Goal: Task Accomplishment & Management: Manage account settings

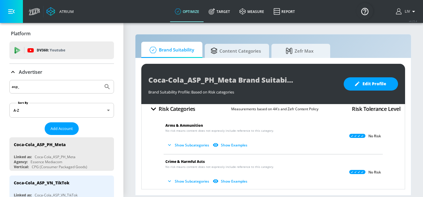
scroll to position [14, 0]
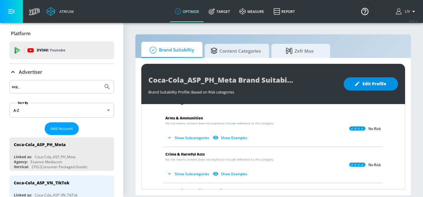
click at [392, 85] on button "Edit Profile" at bounding box center [371, 83] width 54 height 13
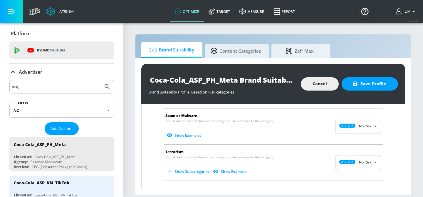
scroll to position [379, 0]
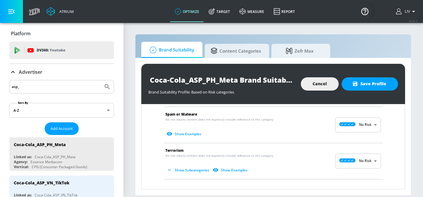
click at [356, 163] on body "Atrium optimize Target measure Report optimize Target measure Report v 4.25.4 L…" at bounding box center [211, 98] width 423 height 197
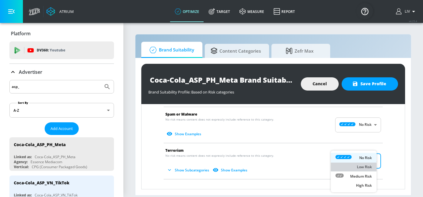
click at [367, 167] on p "Low Risk" at bounding box center [364, 166] width 15 height 5
type input "LOW"
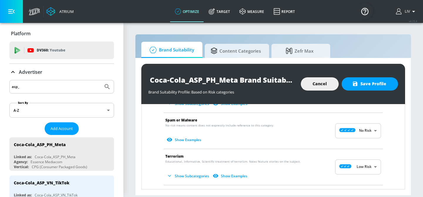
scroll to position [398, 0]
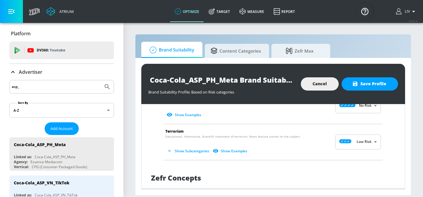
click at [350, 143] on body "Atrium optimize Target measure Report optimize Target measure Report v 4.25.4 L…" at bounding box center [211, 98] width 423 height 197
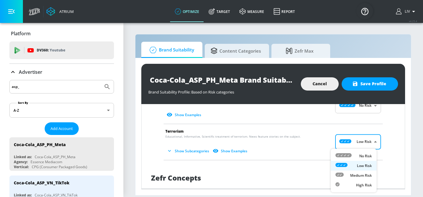
click at [357, 155] on div "No Risk" at bounding box center [354, 156] width 36 height 6
type input "MINIMAL"
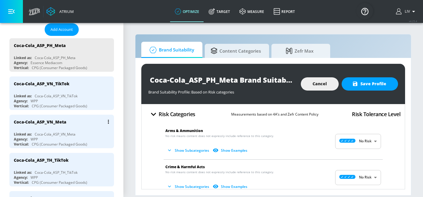
scroll to position [0, 0]
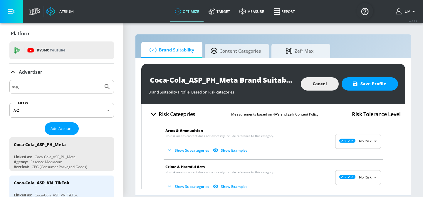
click at [72, 86] on input "asp_" at bounding box center [56, 87] width 89 height 8
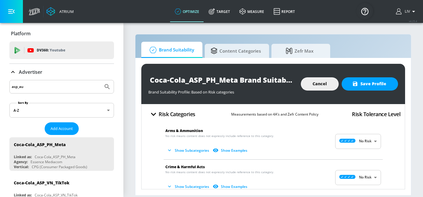
type input "asp_au"
click at [101, 80] on button "Submit Search" at bounding box center [107, 86] width 13 height 13
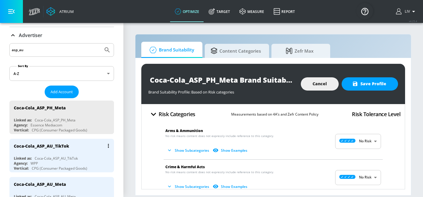
scroll to position [61, 0]
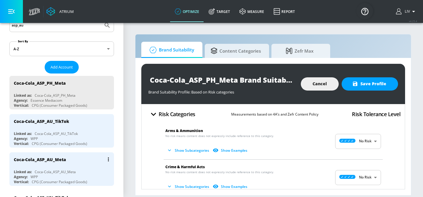
click at [80, 155] on div "Coca-Cola_ASP_AU_Meta" at bounding box center [63, 159] width 99 height 14
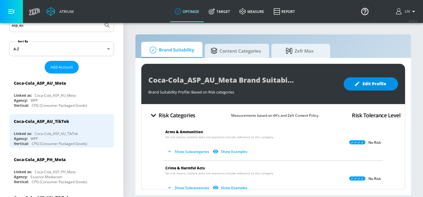
click at [365, 88] on button "Edit Profile" at bounding box center [371, 83] width 54 height 13
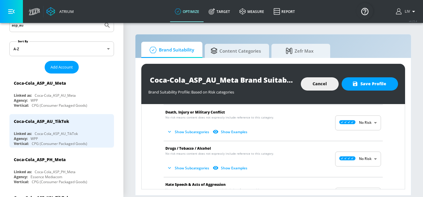
scroll to position [88, 0]
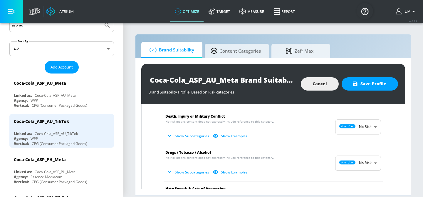
click at [364, 165] on body "Atrium optimize Target measure Report optimize Target measure Report v 4.25.4 L…" at bounding box center [211, 98] width 423 height 197
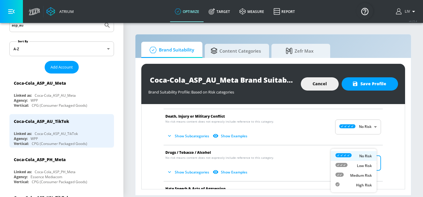
click at [366, 174] on p "Medium Risk" at bounding box center [361, 175] width 22 height 5
type input "MEDIUM"
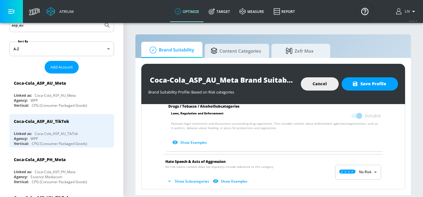
scroll to position [279, 0]
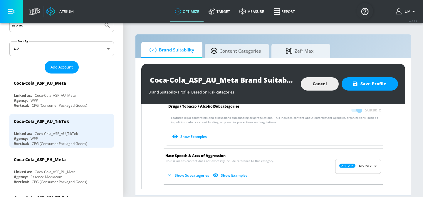
click at [349, 163] on body "Atrium optimize Target measure Report optimize Target measure Report v 4.25.4 L…" at bounding box center [211, 98] width 423 height 197
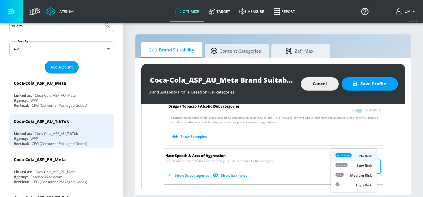
click at [364, 177] on p "Medium Risk" at bounding box center [361, 175] width 22 height 5
type input "MEDIUM"
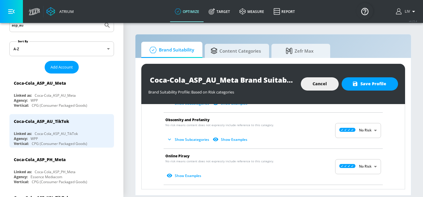
scroll to position [399, 0]
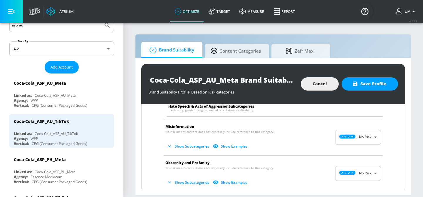
click at [351, 140] on body "Atrium optimize Target measure Report optimize Target measure Report v 4.25.4 L…" at bounding box center [211, 98] width 423 height 197
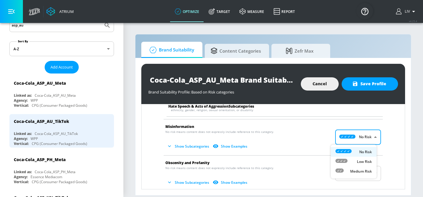
click at [365, 169] on p "Medium Risk" at bounding box center [361, 171] width 22 height 5
type input "MEDIUM"
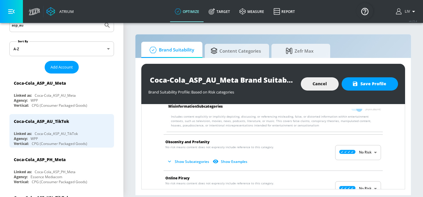
scroll to position [490, 0]
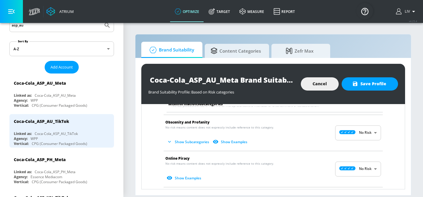
click at [342, 135] on body "Atrium optimize Target measure Report optimize Target measure Report v 4.25.4 L…" at bounding box center [211, 98] width 423 height 197
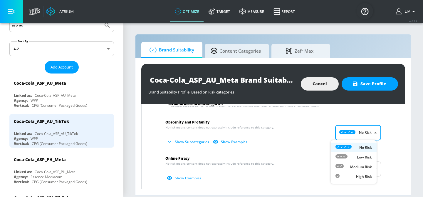
click at [350, 165] on div "Medium Risk" at bounding box center [354, 167] width 36 height 6
type input "MEDIUM"
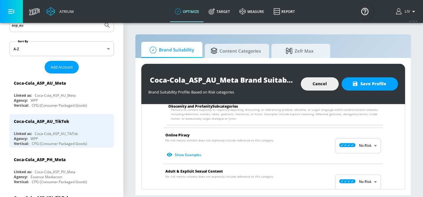
scroll to position [572, 0]
click at [346, 145] on body "Atrium optimize Target measure Report optimize Target measure Report v 4.25.4 L…" at bounding box center [211, 98] width 423 height 197
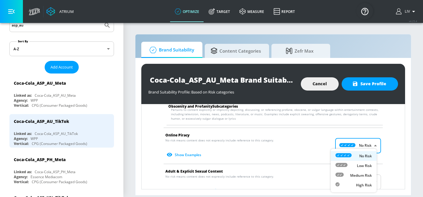
click at [360, 178] on p "Medium Risk" at bounding box center [361, 175] width 22 height 5
type input "MEDIUM"
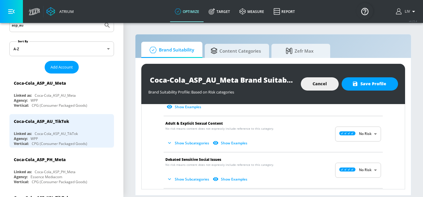
scroll to position [624, 0]
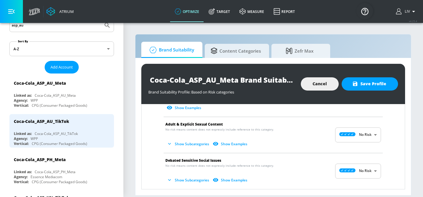
click at [361, 136] on body "Atrium optimize Target measure Report optimize Target measure Report v 4.25.4 L…" at bounding box center [211, 98] width 423 height 197
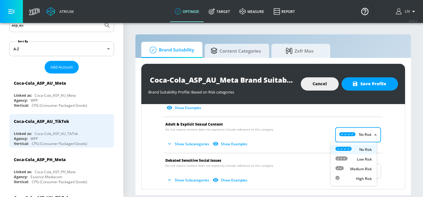
click at [363, 167] on p "Medium Risk" at bounding box center [361, 168] width 22 height 5
type input "MEDIUM"
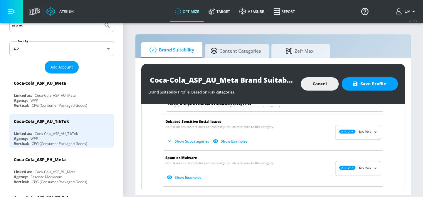
scroll to position [740, 0]
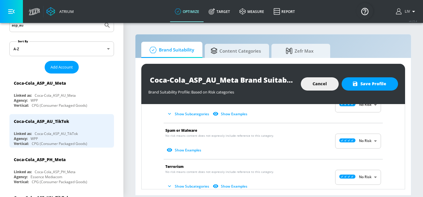
click at [356, 140] on body "Atrium optimize Target measure Report optimize Target measure Report v 4.25.4 L…" at bounding box center [211, 98] width 423 height 197
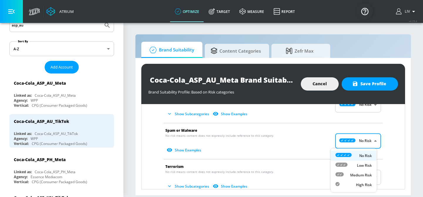
click at [366, 178] on p "Medium Risk" at bounding box center [361, 175] width 22 height 5
type input "MEDIUM"
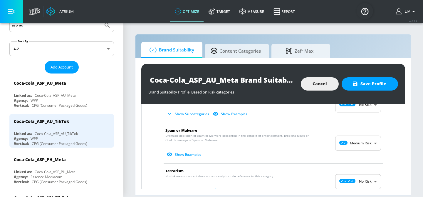
click at [284, 160] on li "Spam or Malware Dramatic depiction of Spam or Malware presented in the context …" at bounding box center [273, 143] width 225 height 40
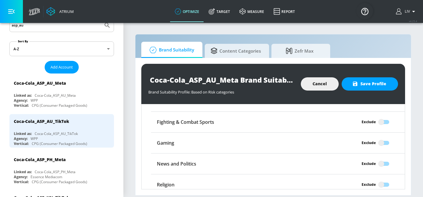
scroll to position [852, 0]
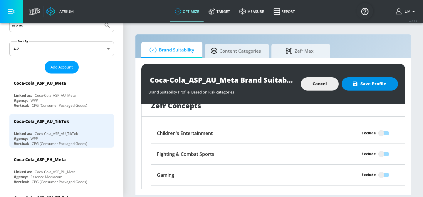
click at [353, 87] on button "Save Profile" at bounding box center [370, 83] width 56 height 13
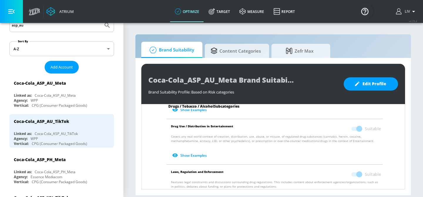
scroll to position [215, 0]
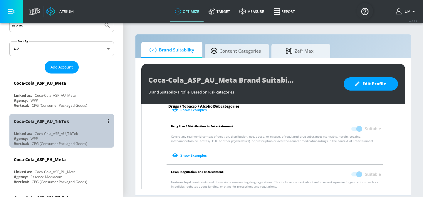
click at [86, 124] on div "Coca-Cola_ASP_AU_TikTok" at bounding box center [63, 121] width 99 height 14
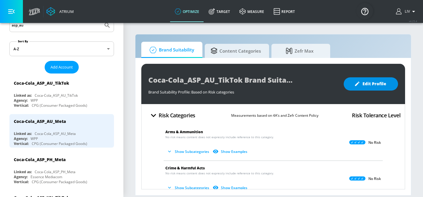
click at [369, 83] on span "Edit Profile" at bounding box center [371, 83] width 31 height 7
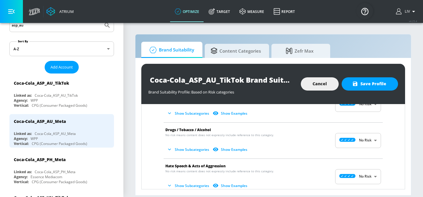
scroll to position [112, 0]
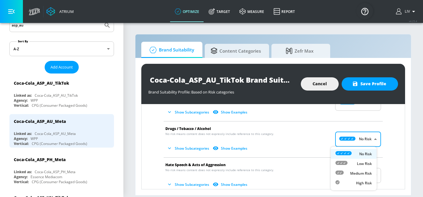
click at [345, 142] on body "Atrium optimize Target measure Report optimize Target measure Report v 4.25.4 L…" at bounding box center [211, 98] width 423 height 197
click at [359, 168] on li "Low Risk" at bounding box center [354, 164] width 46 height 10
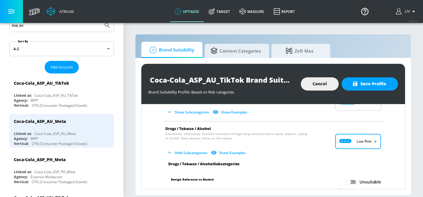
click at [364, 146] on body "Atrium optimize Target measure Report optimize Target measure Report v 4.25.4 L…" at bounding box center [211, 98] width 423 height 197
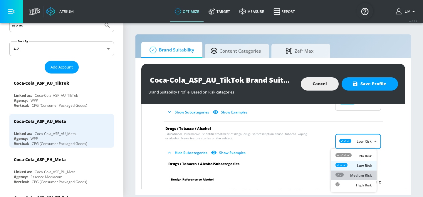
click at [366, 173] on p "Medium Risk" at bounding box center [361, 175] width 22 height 5
type input "MEDIUM"
checkbox input "true"
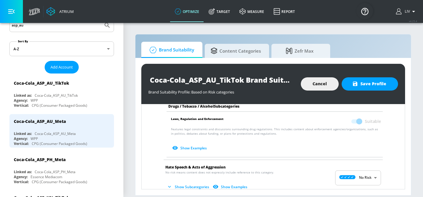
scroll to position [294, 0]
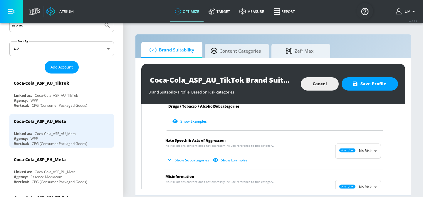
click at [366, 154] on body "Atrium optimize Target measure Report optimize Target measure Report v 4.25.4 L…" at bounding box center [211, 98] width 423 height 197
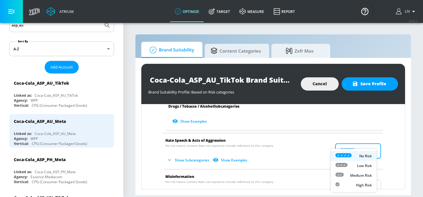
click at [370, 175] on p "Medium Risk" at bounding box center [361, 175] width 22 height 5
type input "MEDIUM"
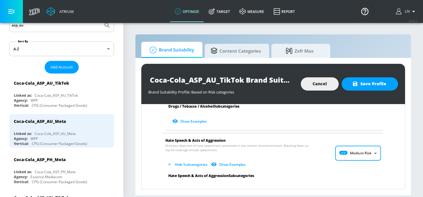
click at [383, 160] on div "Arms & Ammunition No risk means content does not expressly include reference to…" at bounding box center [273, 154] width 254 height 652
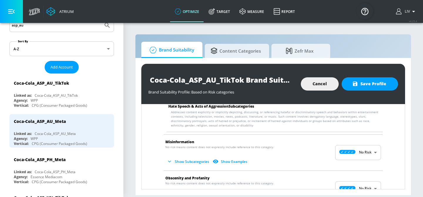
scroll to position [384, 0]
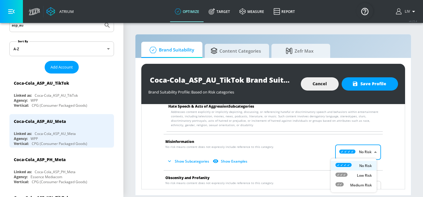
click at [353, 151] on body "Atrium optimize Target measure Report optimize Target measure Report v 4.25.4 L…" at bounding box center [211, 98] width 423 height 197
drag, startPoint x: 364, startPoint y: 181, endPoint x: 367, endPoint y: 176, distance: 6.6
click at [364, 181] on li "Medium Risk" at bounding box center [354, 185] width 46 height 10
type input "MEDIUM"
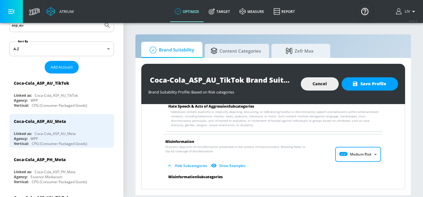
click at [383, 160] on div "Arms & Ammunition No risk means content does not expressly include reference to…" at bounding box center [273, 89] width 254 height 702
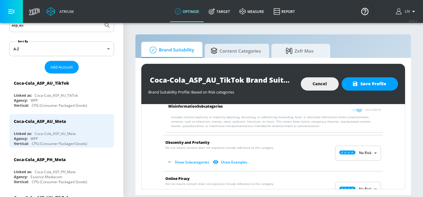
scroll to position [475, 0]
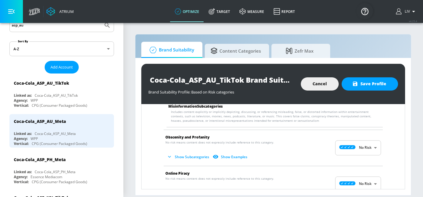
click at [357, 151] on body "Atrium optimize Target measure Report optimize Target measure Report v 4.25.4 L…" at bounding box center [211, 98] width 423 height 197
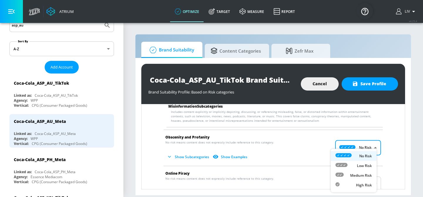
click at [366, 176] on p "Medium Risk" at bounding box center [361, 175] width 22 height 5
type input "MEDIUM"
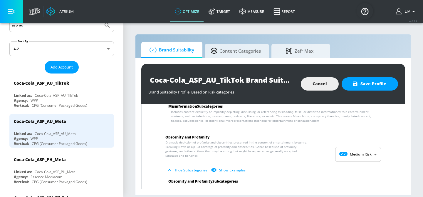
click at [385, 157] on div "Arms & Ammunition No risk means content does not expressly include reference to…" at bounding box center [273, 27] width 254 height 761
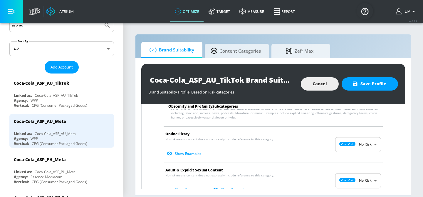
scroll to position [574, 0]
click at [351, 142] on body "Atrium optimize Target measure Report optimize Target measure Report v 4.25.4 L…" at bounding box center [211, 98] width 423 height 197
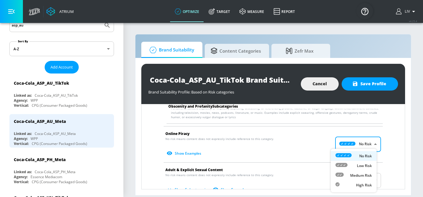
click at [364, 171] on li "Medium Risk" at bounding box center [354, 175] width 46 height 10
type input "MEDIUM"
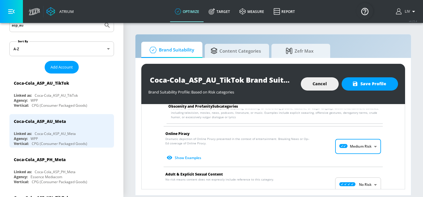
click at [380, 155] on li "Online Piracy Dramatic depiction of Online Piracy presented in the context of e…" at bounding box center [273, 146] width 225 height 40
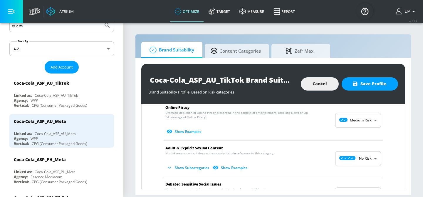
scroll to position [601, 0]
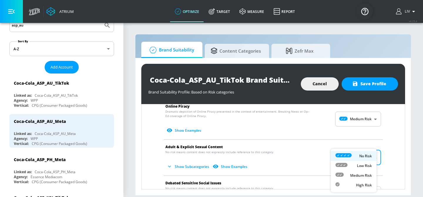
click at [349, 158] on body "Atrium optimize Target measure Report optimize Target measure Report v 4.25.4 L…" at bounding box center [211, 98] width 423 height 197
click at [370, 176] on p "Medium Risk" at bounding box center [361, 175] width 22 height 5
type input "MEDIUM"
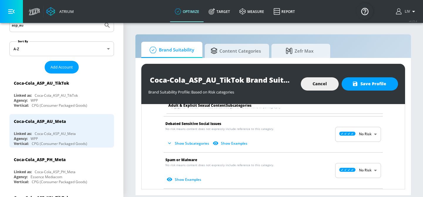
scroll to position [741, 0]
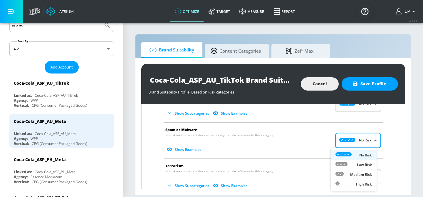
click at [344, 141] on body "Atrium optimize Target measure Report optimize Target measure Report v 4.25.4 L…" at bounding box center [211, 98] width 423 height 197
click at [351, 170] on li "Medium Risk" at bounding box center [354, 175] width 46 height 10
type input "MEDIUM"
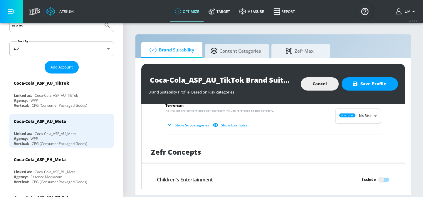
scroll to position [816, 0]
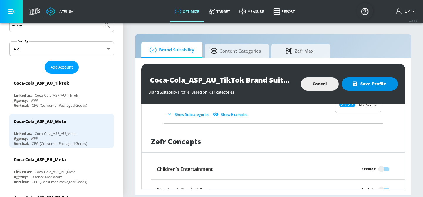
click at [372, 86] on span "Save Profile" at bounding box center [370, 83] width 33 height 7
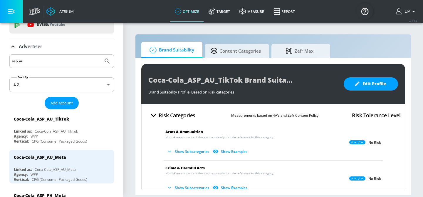
scroll to position [0, 0]
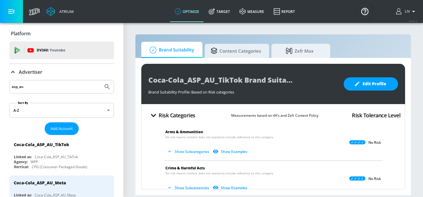
click at [71, 84] on input "asp_au" at bounding box center [56, 87] width 89 height 8
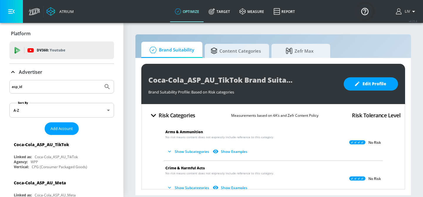
type input "asp_id"
click at [101, 80] on button "Submit Search" at bounding box center [107, 86] width 13 height 13
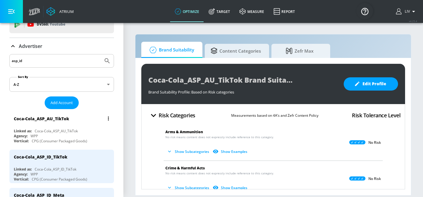
scroll to position [59, 0]
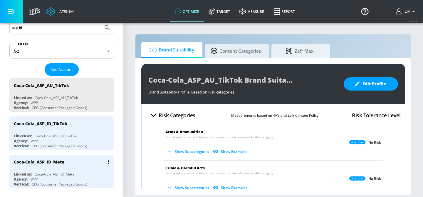
click at [72, 157] on div "Coca-Cola_ASP_ID_Meta" at bounding box center [63, 162] width 99 height 14
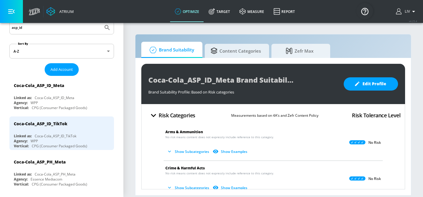
click at [369, 76] on div "Coca-Cola_ASP_ID_Meta Brand Suitability Profile Brand Suitability Profile: Base…" at bounding box center [273, 84] width 264 height 40
click at [373, 82] on span "Edit Profile" at bounding box center [371, 83] width 31 height 7
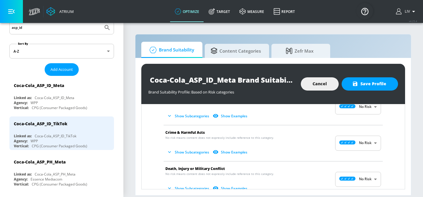
scroll to position [88, 0]
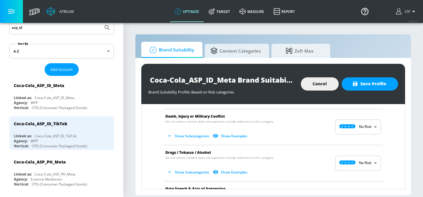
click at [369, 163] on body "Atrium optimize Target measure Report optimize Target measure Report v 4.25.4 L…" at bounding box center [211, 98] width 423 height 197
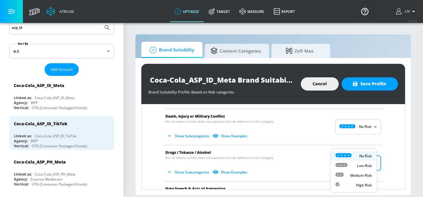
click at [363, 173] on p "Medium Risk" at bounding box center [361, 175] width 22 height 5
type input "MEDIUM"
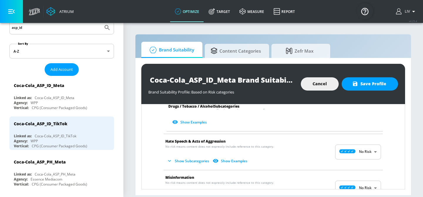
scroll to position [294, 0]
click at [363, 153] on body "Atrium optimize Target measure Report optimize Target measure Report v 4.25.4 L…" at bounding box center [211, 98] width 423 height 197
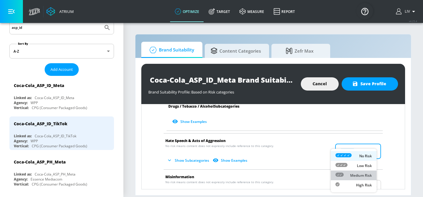
click at [357, 175] on p "Medium Risk" at bounding box center [361, 175] width 22 height 5
type input "MEDIUM"
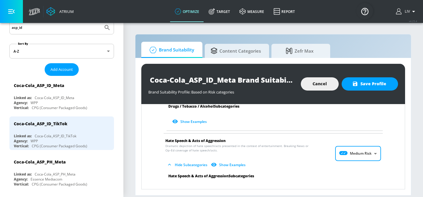
click at [383, 159] on div "Arms & Ammunition No risk means content does not expressly include reference to…" at bounding box center [273, 154] width 254 height 652
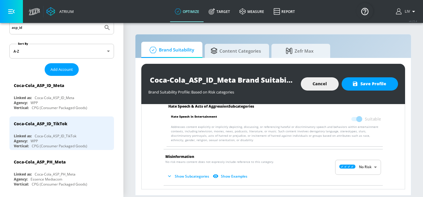
scroll to position [375, 0]
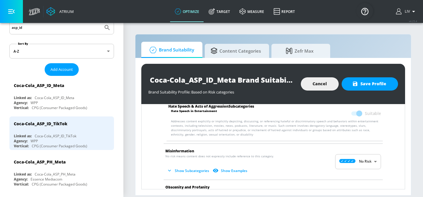
click at [363, 160] on body "Atrium optimize Target measure Report optimize Target measure Report v 4.25.4 L…" at bounding box center [211, 98] width 423 height 197
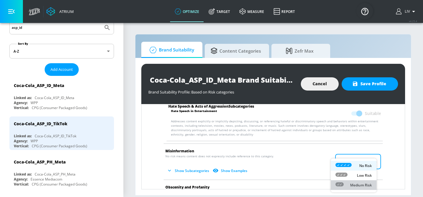
click at [366, 184] on p "Medium Risk" at bounding box center [361, 184] width 22 height 5
type input "MEDIUM"
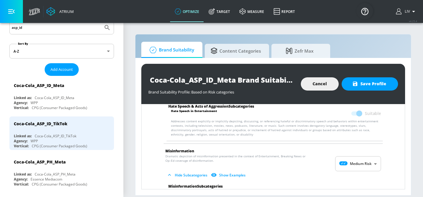
click at [381, 170] on li "Misinformation Dramatic depiction of misinformation presented in the context of…" at bounding box center [273, 164] width 225 height 40
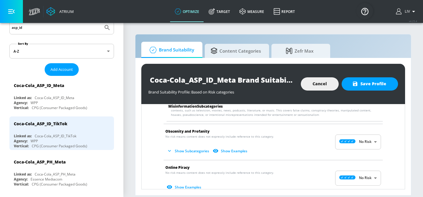
scroll to position [485, 0]
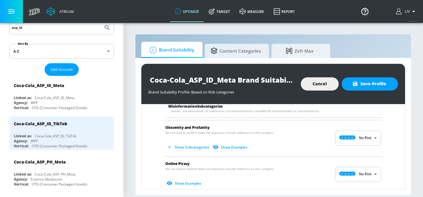
click at [359, 140] on body "Atrium optimize Target measure Report optimize Target measure Report v 4.25.4 L…" at bounding box center [211, 98] width 423 height 197
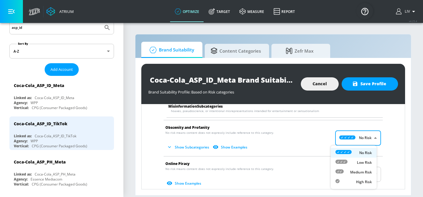
click at [368, 171] on p "Medium Risk" at bounding box center [361, 172] width 22 height 5
type input "MEDIUM"
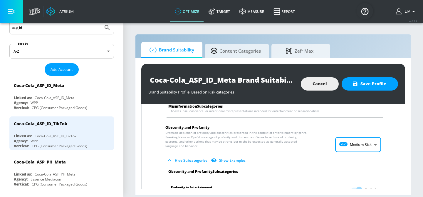
click at [378, 161] on li "Obscenity and Profanity Dramatic depiction of profanity and obscenities present…" at bounding box center [273, 144] width 225 height 49
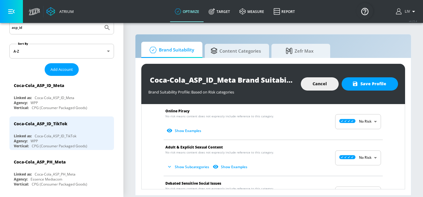
scroll to position [598, 0]
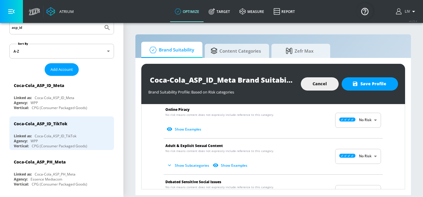
click at [362, 119] on body "Atrium optimize Target measure Report optimize Target measure Report v 4.25.4 L…" at bounding box center [211, 98] width 423 height 197
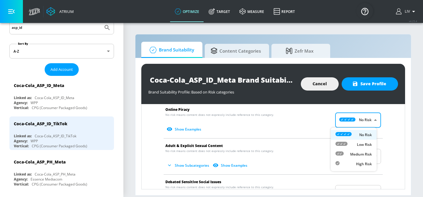
click at [363, 152] on p "Medium Risk" at bounding box center [361, 154] width 22 height 5
type input "MEDIUM"
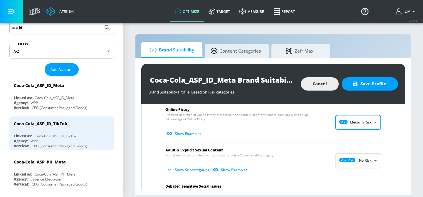
click at [381, 148] on li "Adult & Explicit Sexual Content No risk means content does not expressly includ…" at bounding box center [273, 161] width 225 height 36
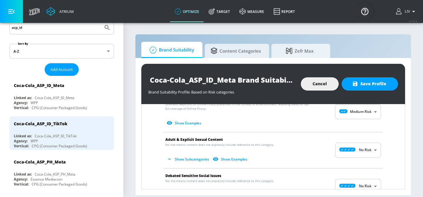
click at [369, 150] on body "Atrium optimize Target measure Report optimize Target measure Report v 4.25.4 L…" at bounding box center [211, 98] width 423 height 197
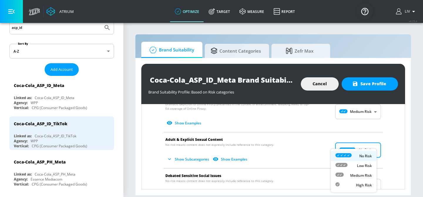
click at [369, 172] on li "Medium Risk" at bounding box center [354, 175] width 46 height 10
type input "MEDIUM"
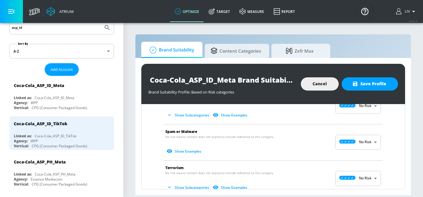
scroll to position [739, 0]
click at [362, 140] on body "Atrium optimize Target measure Report optimize Target measure Report v 4.25.4 L…" at bounding box center [211, 98] width 423 height 197
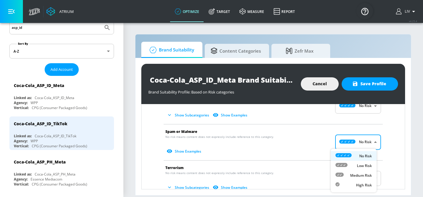
click at [369, 170] on li "Medium Risk" at bounding box center [354, 175] width 46 height 10
type input "MEDIUM"
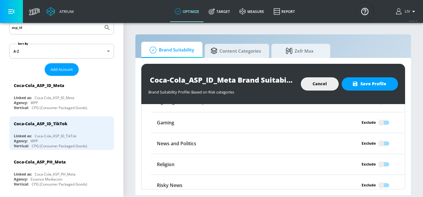
scroll to position [907, 0]
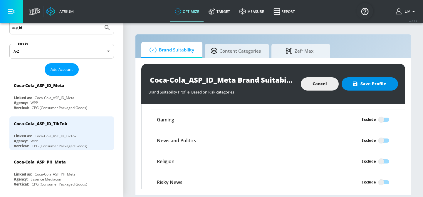
click at [373, 88] on button "Save Profile" at bounding box center [370, 83] width 56 height 13
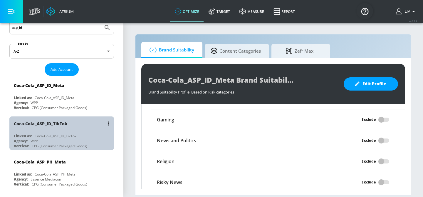
click at [69, 128] on div "Coca-Cola_ASP_ID_TikTok" at bounding box center [63, 123] width 99 height 14
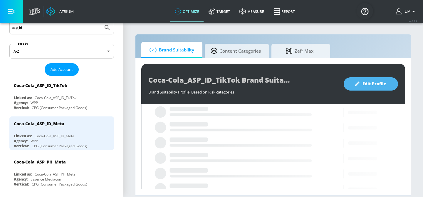
click at [376, 88] on button "Edit Profile" at bounding box center [371, 83] width 54 height 13
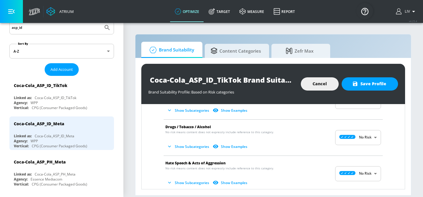
scroll to position [115, 0]
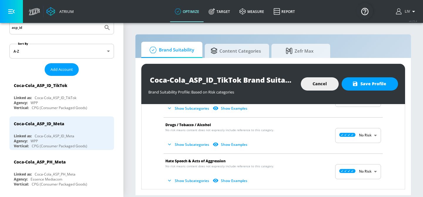
click at [370, 136] on body "Atrium optimize Target measure Report optimize Target measure Report v 4.25.4 L…" at bounding box center [211, 98] width 423 height 197
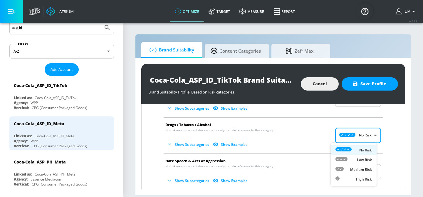
click at [365, 168] on p "Medium Risk" at bounding box center [361, 169] width 22 height 5
type input "MEDIUM"
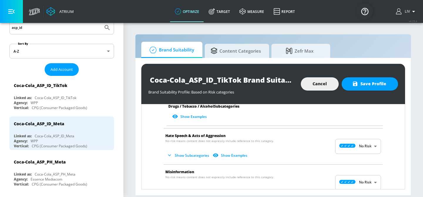
scroll to position [302, 0]
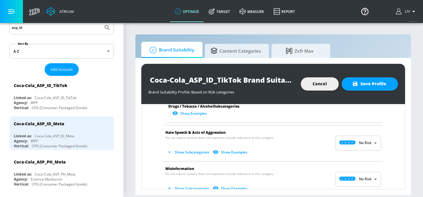
click at [363, 142] on body "Atrium optimize Target measure Report optimize Target measure Report v 4.25.4 L…" at bounding box center [211, 98] width 423 height 197
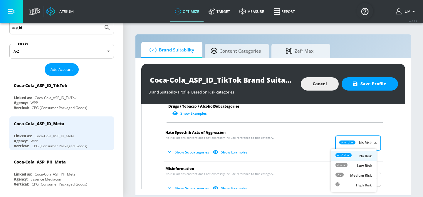
click at [370, 175] on p "Medium Risk" at bounding box center [361, 175] width 22 height 5
type input "MEDIUM"
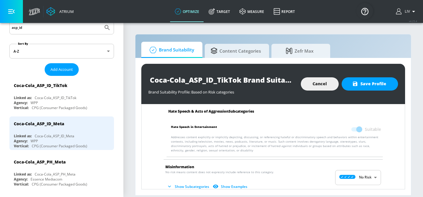
scroll to position [363, 0]
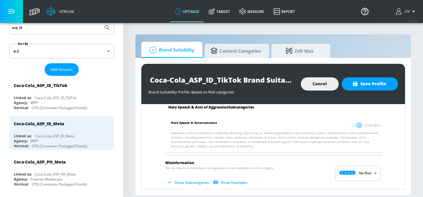
click at [367, 168] on body "Atrium optimize Target measure Report optimize Target measure Report v 4.25.4 L…" at bounding box center [211, 98] width 423 height 197
click at [363, 182] on p "Medium Risk" at bounding box center [361, 184] width 22 height 5
type input "MEDIUM"
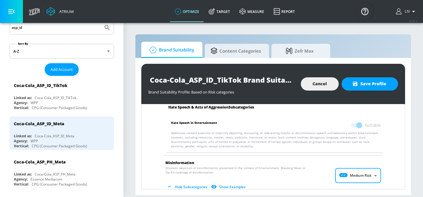
click at [388, 157] on div "Arms & Ammunition No risk means content does not expressly include reference to…" at bounding box center [273, 110] width 254 height 702
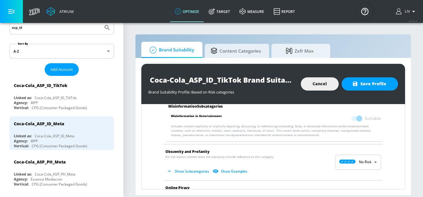
scroll to position [471, 0]
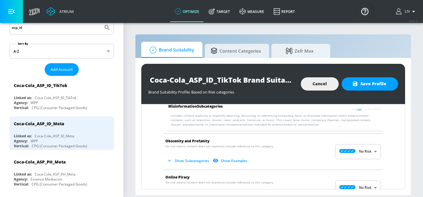
click at [365, 153] on body "Atrium optimize Target measure Report optimize Target measure Report v 4.25.4 L…" at bounding box center [211, 98] width 423 height 197
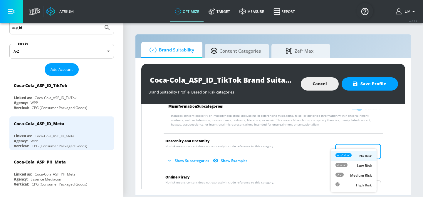
click at [364, 175] on p "Medium Risk" at bounding box center [361, 175] width 22 height 5
type input "MEDIUM"
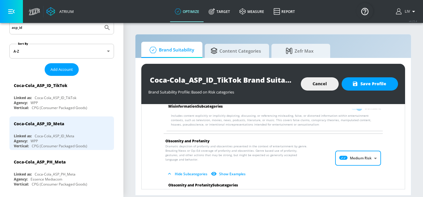
click at [386, 162] on div "Arms & Ammunition No risk means content does not expressly include reference to…" at bounding box center [273, 31] width 254 height 761
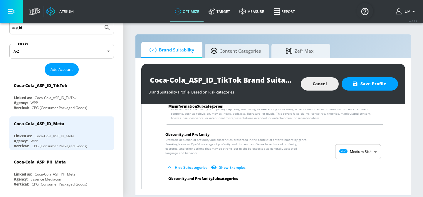
scroll to position [494, 0]
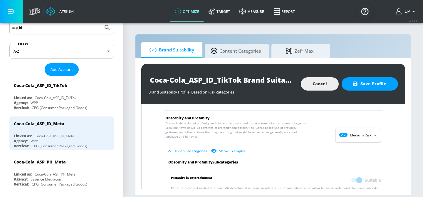
click at [362, 137] on body "Atrium optimize Target measure Report optimize Target measure Report v 4.25.4 L…" at bounding box center [211, 98] width 423 height 197
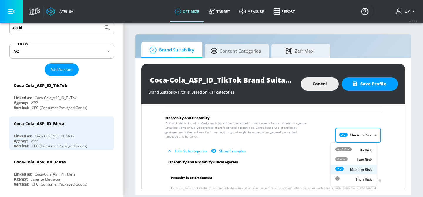
click at [379, 143] on div at bounding box center [211, 98] width 423 height 197
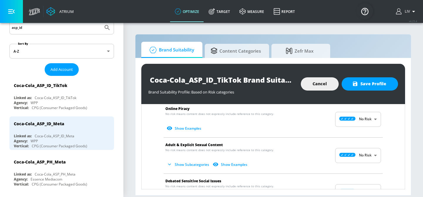
scroll to position [593, 0]
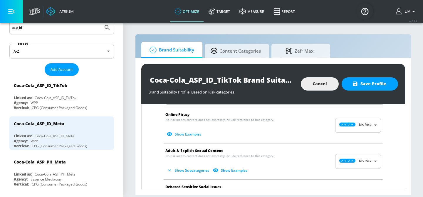
click at [371, 135] on li "Online Piracy No risk means content does not expressly include reference to thi…" at bounding box center [273, 125] width 225 height 36
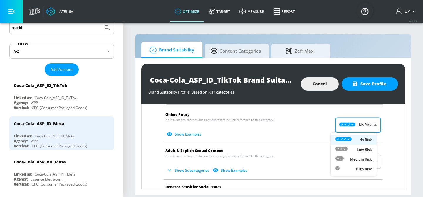
click at [367, 129] on body "Atrium optimize Target measure Report optimize Target measure Report v 4.25.4 L…" at bounding box center [211, 98] width 423 height 197
click at [371, 155] on li "Medium Risk" at bounding box center [354, 159] width 46 height 10
type input "MEDIUM"
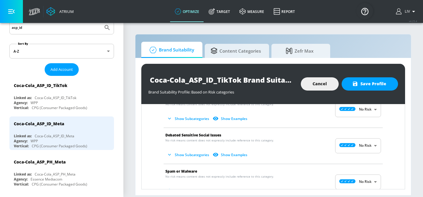
scroll to position [637, 0]
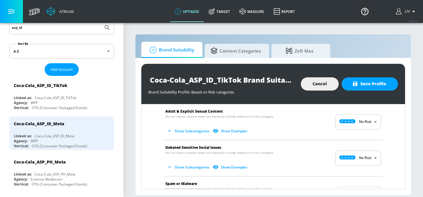
click at [359, 117] on body "Atrium optimize Target measure Report optimize Target measure Report v 4.25.4 L…" at bounding box center [211, 98] width 423 height 197
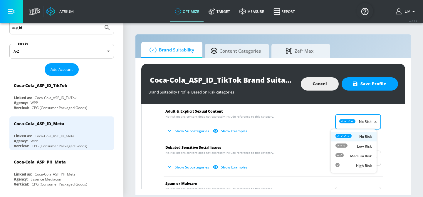
click at [363, 152] on li "Medium Risk" at bounding box center [354, 156] width 46 height 10
type input "MEDIUM"
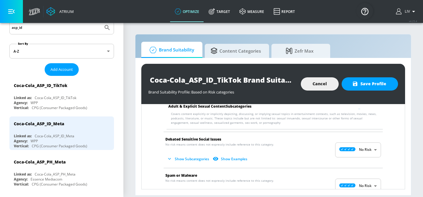
scroll to position [701, 0]
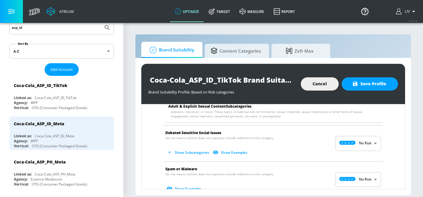
click at [365, 144] on body "Atrium optimize Target measure Report optimize Target measure Report v 4.25.4 L…" at bounding box center [211, 98] width 423 height 197
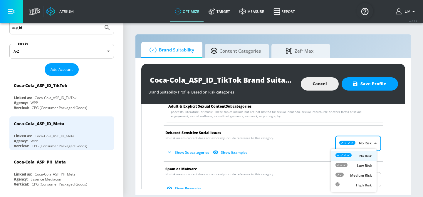
click at [389, 152] on div at bounding box center [211, 98] width 423 height 197
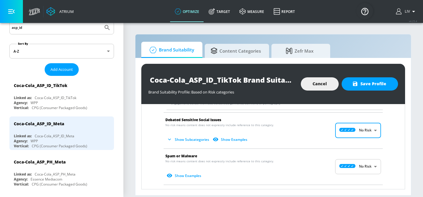
scroll to position [743, 0]
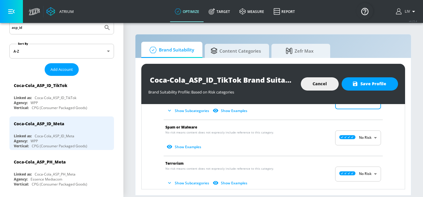
click at [365, 143] on body "Atrium optimize Target measure Report optimize Target measure Report v 4.25.4 L…" at bounding box center [211, 98] width 423 height 197
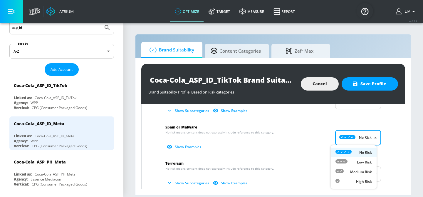
click at [369, 170] on p "Medium Risk" at bounding box center [361, 171] width 22 height 5
type input "MEDIUM"
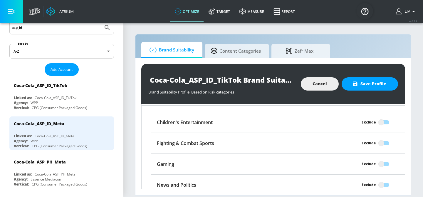
scroll to position [865, 0]
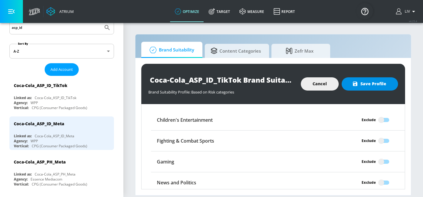
click at [376, 88] on button "Save Profile" at bounding box center [370, 83] width 56 height 13
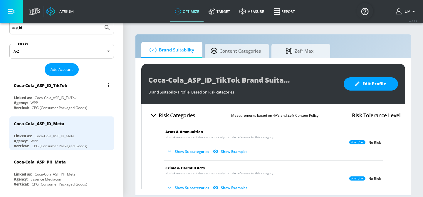
scroll to position [0, 0]
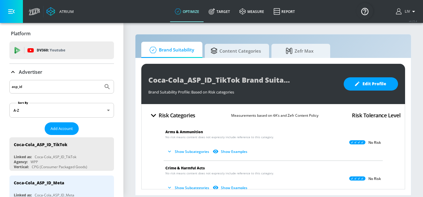
click at [56, 89] on input "asp_id" at bounding box center [56, 87] width 89 height 8
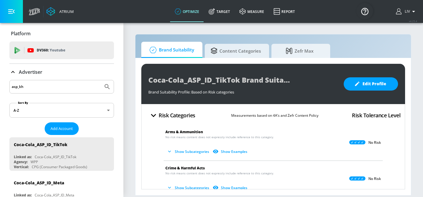
click at [82, 83] on input "asp_kh" at bounding box center [56, 87] width 89 height 8
click at [96, 84] on input "asp_kh" at bounding box center [56, 87] width 89 height 8
type input "asp_kh"
click at [104, 85] on icon "Submit Search" at bounding box center [107, 86] width 7 height 7
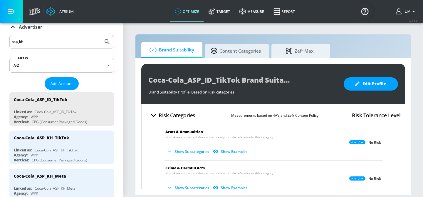
scroll to position [84, 0]
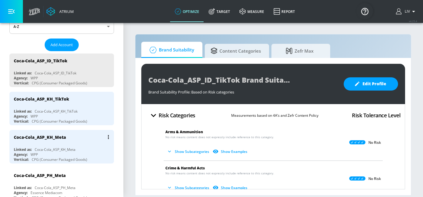
click at [78, 135] on div "Coca-Cola_ASP_KH_Meta" at bounding box center [63, 137] width 99 height 14
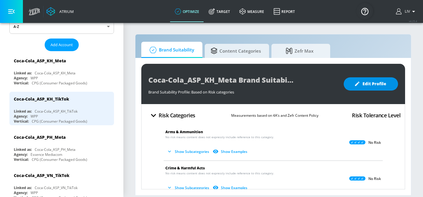
click at [373, 85] on span "Edit Profile" at bounding box center [371, 83] width 31 height 7
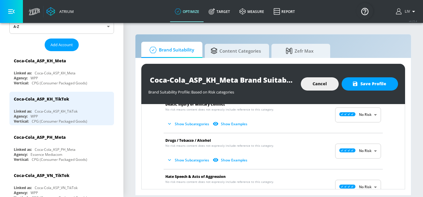
scroll to position [116, 0]
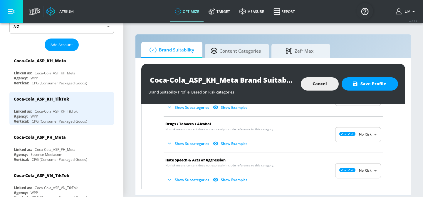
click at [347, 133] on body "Atrium optimize Target measure Report optimize Target measure Report v 4.25.4 L…" at bounding box center [211, 98] width 423 height 197
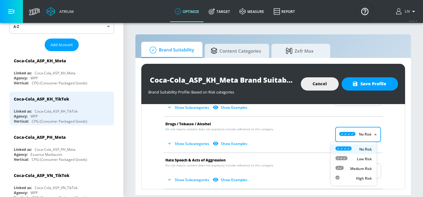
click at [359, 165] on div "Medium Risk" at bounding box center [354, 168] width 36 height 6
type input "MEDIUM"
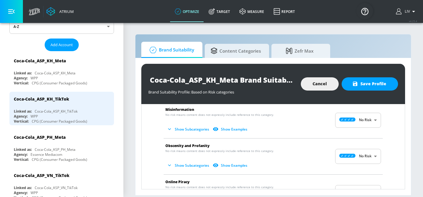
scroll to position [365, 0]
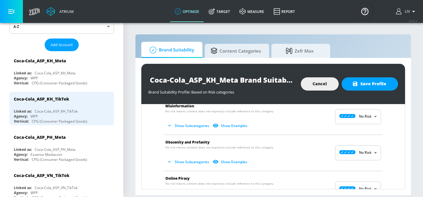
click at [361, 156] on body "Atrium optimize Target measure Report optimize Target measure Report v 4.25.4 L…" at bounding box center [211, 98] width 423 height 197
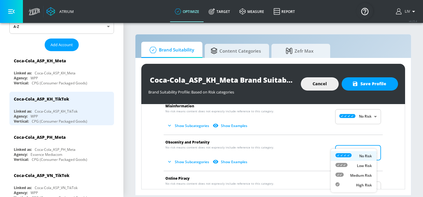
click at [359, 172] on div "Medium Risk" at bounding box center [354, 175] width 36 height 6
type input "MEDIUM"
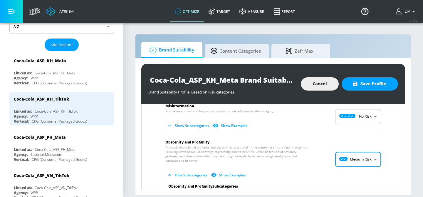
click at [384, 151] on div "Arms & Ammunition No risk means content does not expressly include reference to…" at bounding box center [273, 85] width 254 height 656
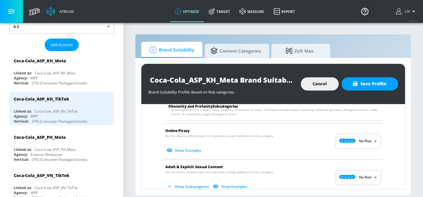
scroll to position [472, 0]
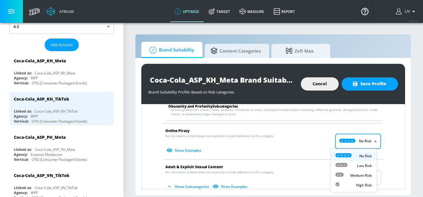
click at [359, 143] on body "Atrium optimize Target measure Report optimize Target measure Report v 4.25.4 L…" at bounding box center [211, 98] width 423 height 197
click at [361, 171] on li "Medium Risk" at bounding box center [354, 175] width 46 height 10
type input "MEDIUM"
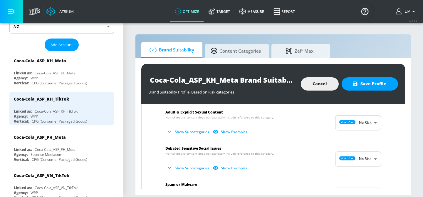
scroll to position [488, 0]
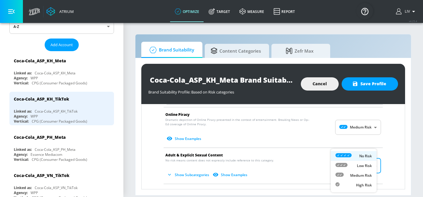
click at [364, 167] on body "Atrium optimize Target measure Report optimize Target measure Report v 4.25.4 L…" at bounding box center [211, 98] width 423 height 197
click at [366, 176] on p "Medium Risk" at bounding box center [361, 175] width 22 height 5
type input "MEDIUM"
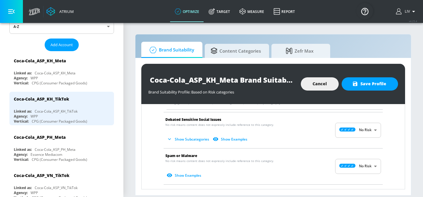
scroll to position [606, 0]
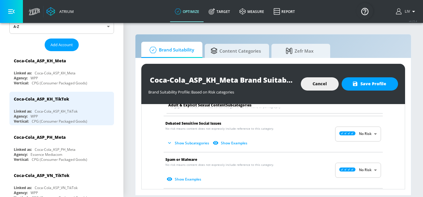
click at [269, 155] on li "Spam or Malware No risk means content does not expressly include reference to t…" at bounding box center [273, 170] width 225 height 36
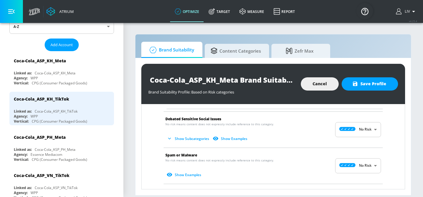
scroll to position [617, 0]
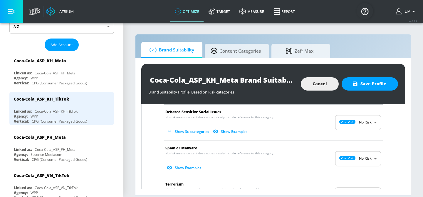
click at [349, 153] on body "Atrium optimize Target measure Report optimize Target measure Report v 4.25.4 L…" at bounding box center [211, 98] width 423 height 197
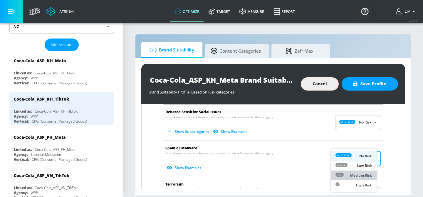
click at [357, 171] on li "Medium Risk" at bounding box center [354, 175] width 46 height 10
type input "MEDIUM"
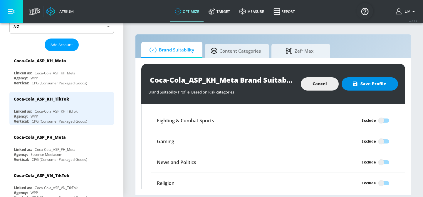
scroll to position [781, 0]
click at [356, 86] on icon "button" at bounding box center [355, 84] width 6 height 6
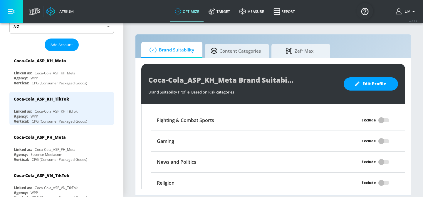
scroll to position [676, 0]
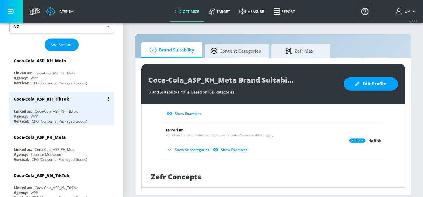
click at [71, 103] on div "Coca-Cola_ASP_KH_TikTok" at bounding box center [63, 99] width 99 height 14
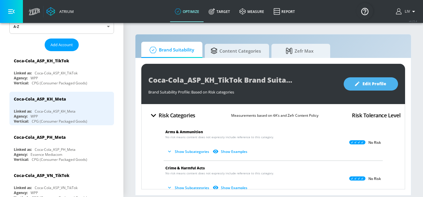
click at [371, 88] on button "Edit Profile" at bounding box center [371, 83] width 54 height 13
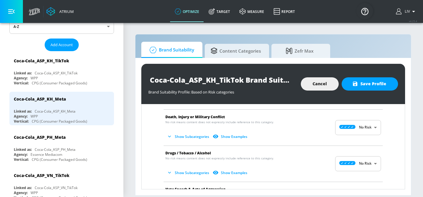
scroll to position [93, 0]
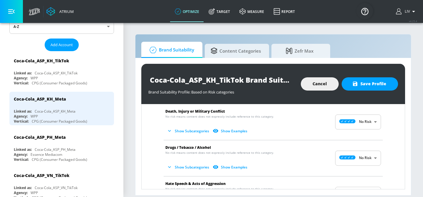
click at [354, 154] on body "Atrium optimize Target measure Report optimize Target measure Report v 4.25.4 L…" at bounding box center [211, 98] width 423 height 197
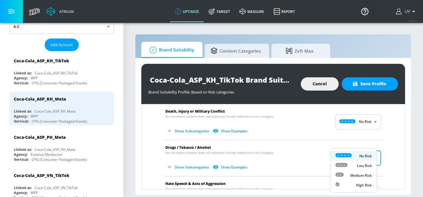
click at [357, 173] on p "Medium Risk" at bounding box center [361, 175] width 22 height 5
type input "MEDIUM"
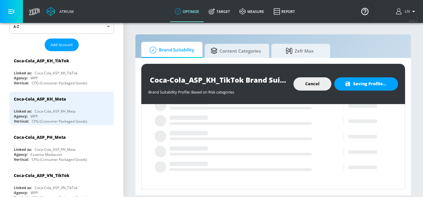
scroll to position [110, 0]
click at [354, 163] on icon "Loading..." at bounding box center [273, 92] width 263 height 197
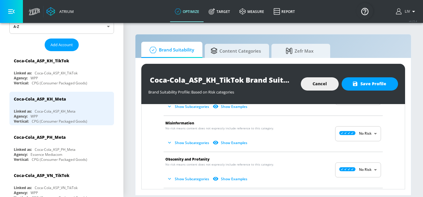
scroll to position [199, 0]
click at [351, 168] on body "Atrium optimize Target measure Report optimize Target measure Report v 4.25.4 L…" at bounding box center [211, 98] width 423 height 197
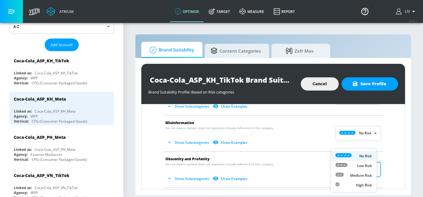
click at [364, 178] on p "Medium Risk" at bounding box center [361, 175] width 22 height 5
type input "MEDIUM"
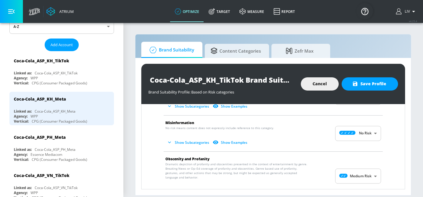
click at [385, 167] on div "Arms & Ammunition No risk means content does not expressly include reference to…" at bounding box center [273, 177] width 254 height 506
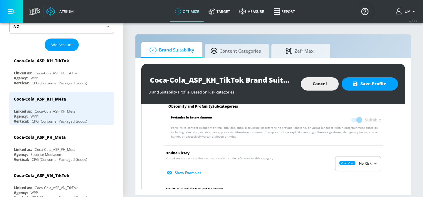
scroll to position [334, 0]
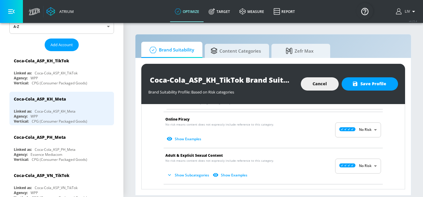
click at [360, 127] on body "Atrium optimize Target measure Report optimize Target measure Report v 4.25.4 L…" at bounding box center [211, 98] width 423 height 197
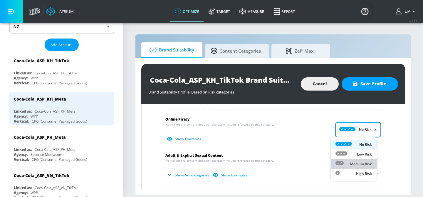
click at [362, 166] on p "Medium Risk" at bounding box center [361, 163] width 22 height 5
type input "MEDIUM"
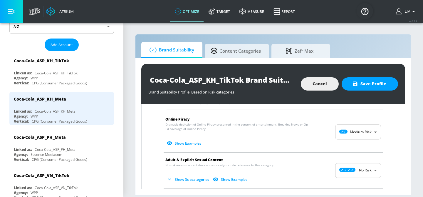
click at [383, 151] on div "Arms & Ammunition No risk means content does not expressly include reference to…" at bounding box center [273, 44] width 254 height 511
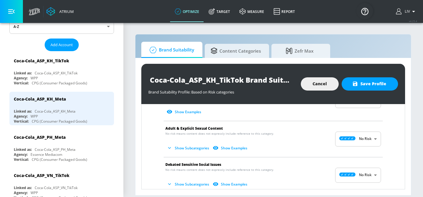
scroll to position [368, 0]
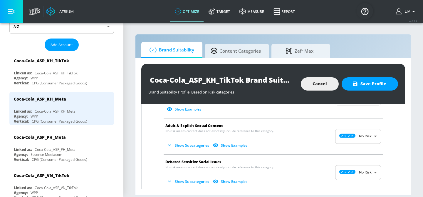
click at [364, 135] on body "Atrium optimize Target measure Report optimize Target measure Report v 4.25.4 L…" at bounding box center [211, 98] width 423 height 197
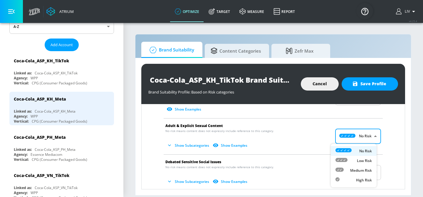
click at [365, 167] on li "Medium Risk" at bounding box center [354, 170] width 46 height 10
type input "MEDIUM"
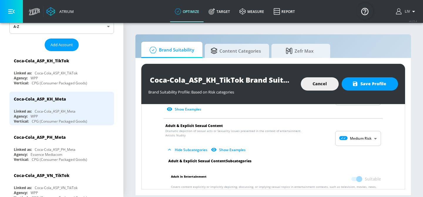
click at [379, 160] on div "Adult & Explicit Sexual Content Subcategories" at bounding box center [275, 161] width 222 height 5
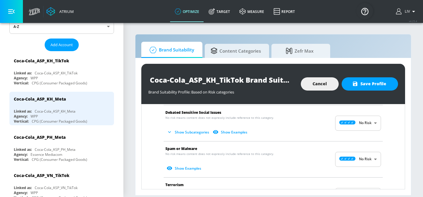
scroll to position [474, 0]
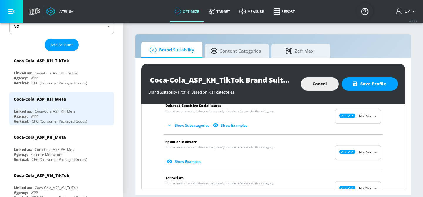
click at [364, 155] on body "Atrium optimize Target measure Report optimize Target measure Report v 4.25.4 L…" at bounding box center [211, 98] width 423 height 197
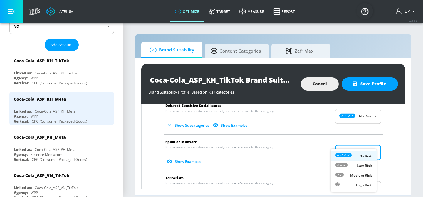
click at [364, 175] on p "Medium Risk" at bounding box center [361, 175] width 22 height 5
type input "MEDIUM"
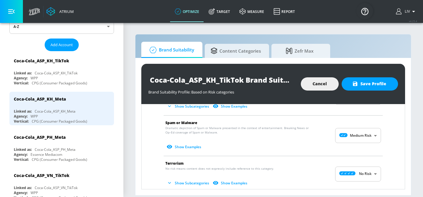
scroll to position [519, 0]
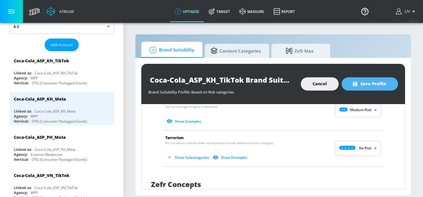
click at [379, 86] on span "Save Profile" at bounding box center [370, 83] width 33 height 7
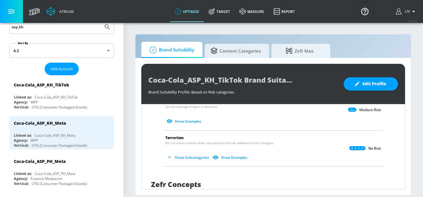
scroll to position [0, 0]
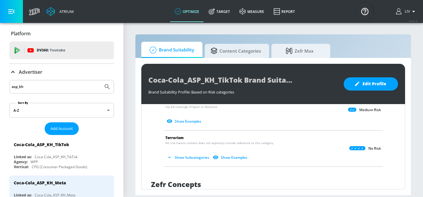
click at [68, 85] on input "asp_kh" at bounding box center [56, 87] width 89 height 8
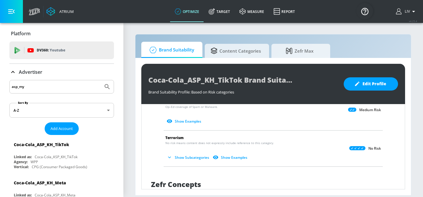
type input "asp_my"
click at [101, 80] on button "Submit Search" at bounding box center [107, 86] width 13 height 13
